Goal: Task Accomplishment & Management: Manage account settings

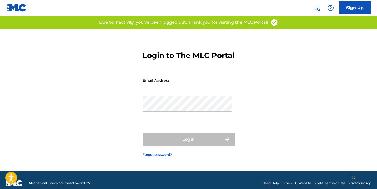
click at [166, 88] on input "Email Address" at bounding box center [187, 80] width 89 height 15
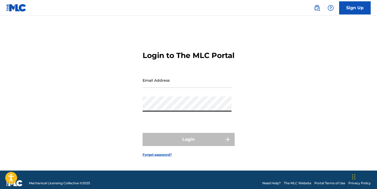
type input "[EMAIL_ADDRESS][DOMAIN_NAME]"
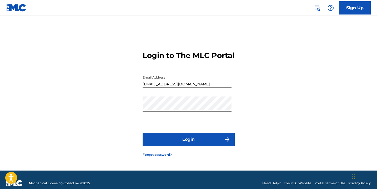
click at [183, 146] on button "Login" at bounding box center [189, 139] width 92 height 13
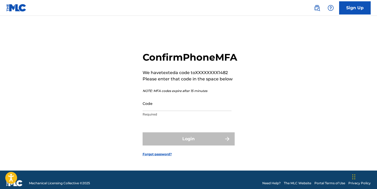
click at [177, 111] on input "Code" at bounding box center [187, 103] width 89 height 15
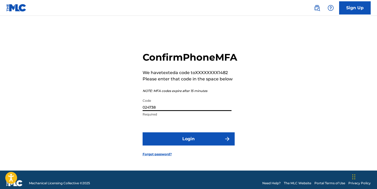
type input "024738"
click at [181, 145] on button "Login" at bounding box center [189, 138] width 92 height 13
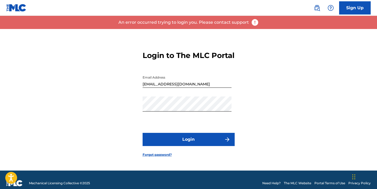
click at [181, 145] on button "Login" at bounding box center [189, 139] width 92 height 13
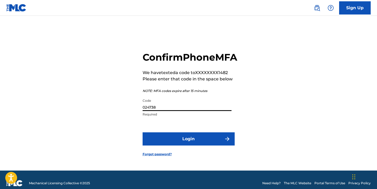
click at [163, 111] on input "024738" at bounding box center [187, 103] width 89 height 15
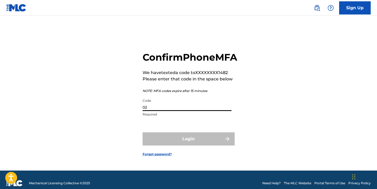
type input "0"
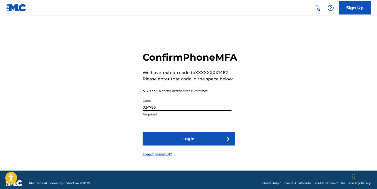
type input "024783"
click at [174, 145] on button "Login" at bounding box center [189, 138] width 92 height 13
